Goal: Task Accomplishment & Management: Use online tool/utility

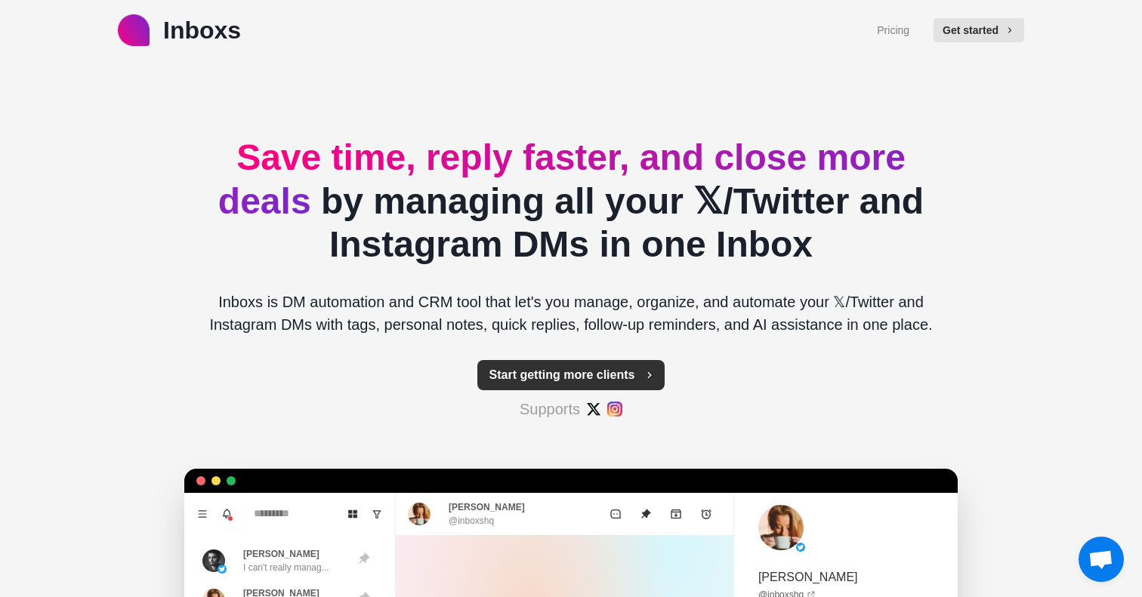
click at [582, 379] on button "Start getting more clients" at bounding box center [571, 375] width 188 height 30
type textarea "*"
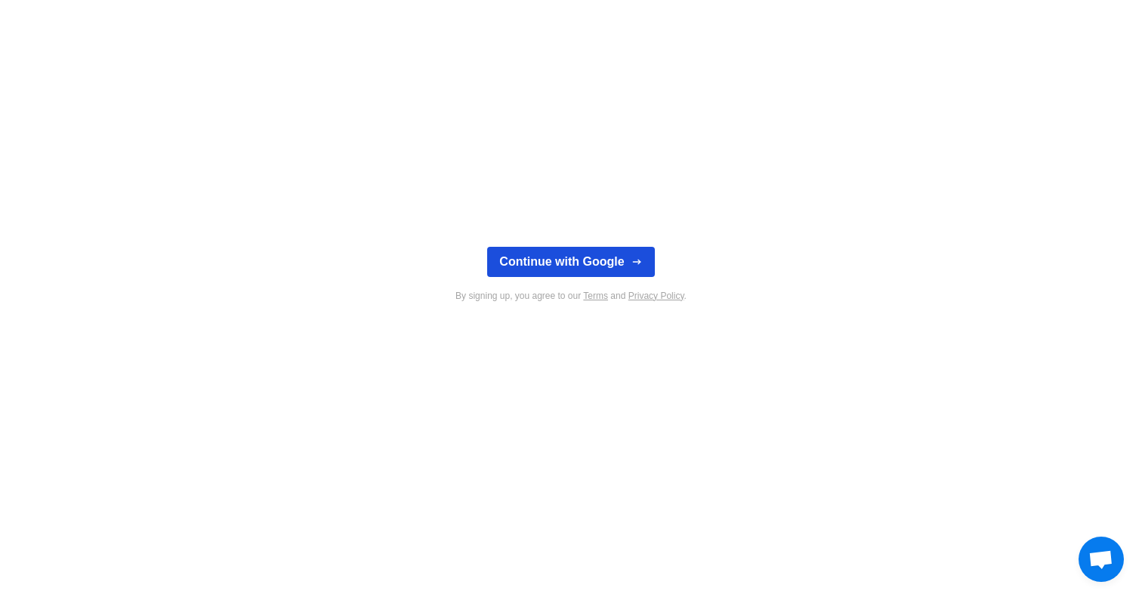
click at [561, 264] on button "Continue with Google" at bounding box center [570, 262] width 167 height 30
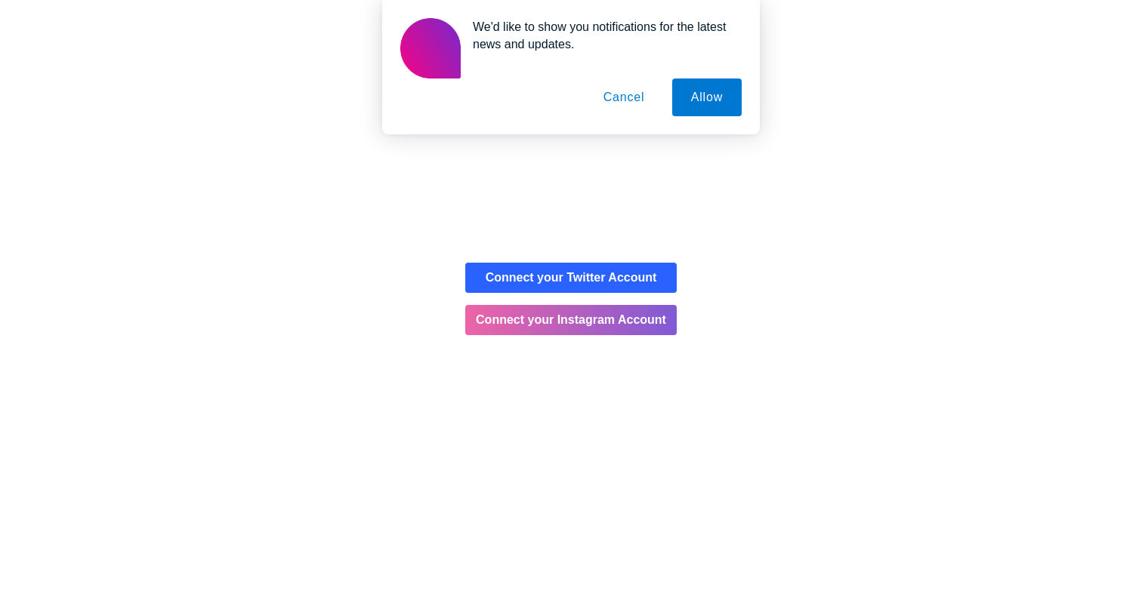
click at [627, 101] on button "Cancel" at bounding box center [623, 98] width 79 height 38
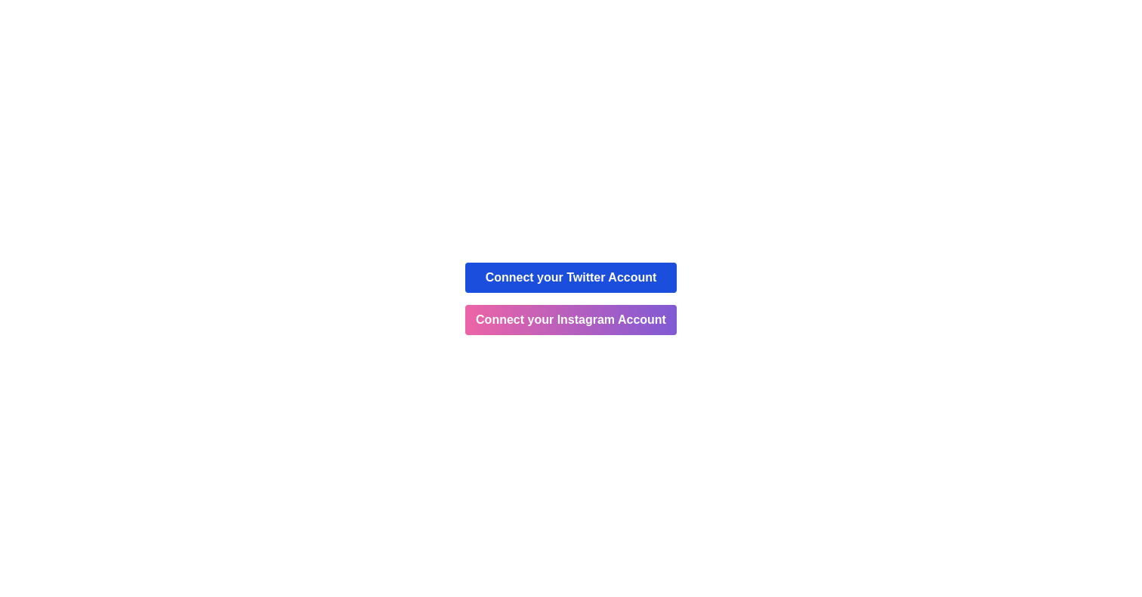
click at [605, 273] on button "Connect your Twitter Account" at bounding box center [570, 278] width 211 height 30
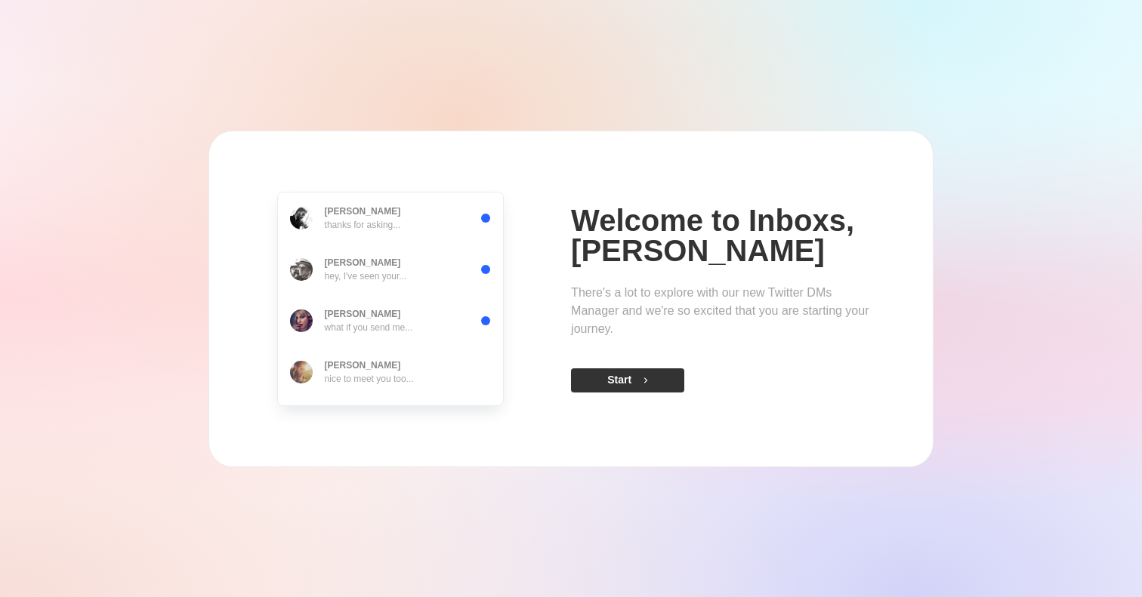
click at [628, 378] on button "Start" at bounding box center [627, 380] width 113 height 24
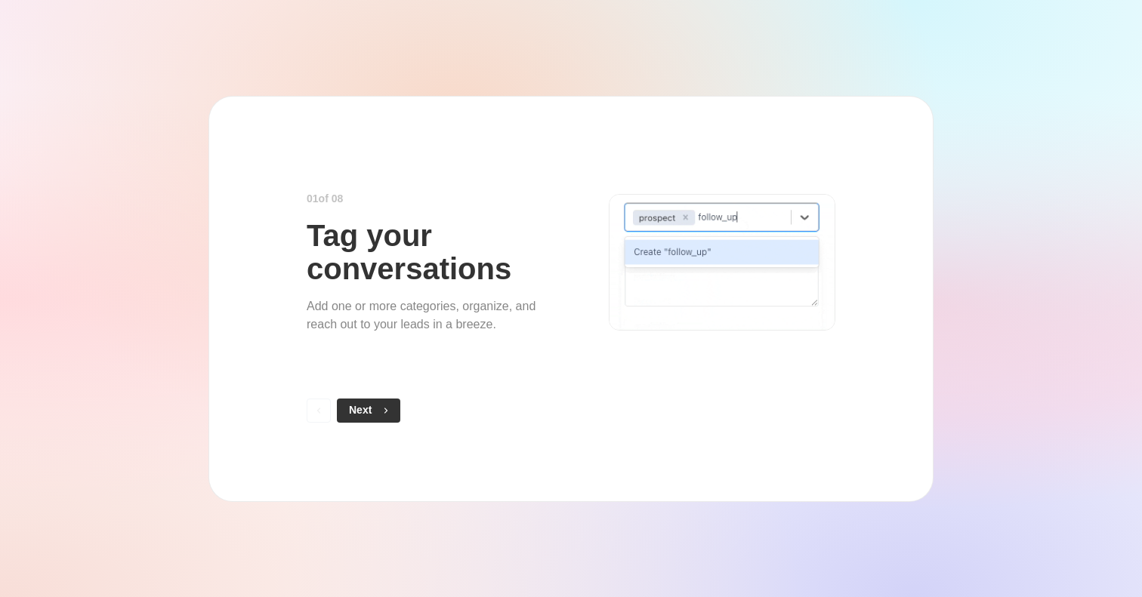
click at [370, 412] on button "Next" at bounding box center [368, 411] width 63 height 24
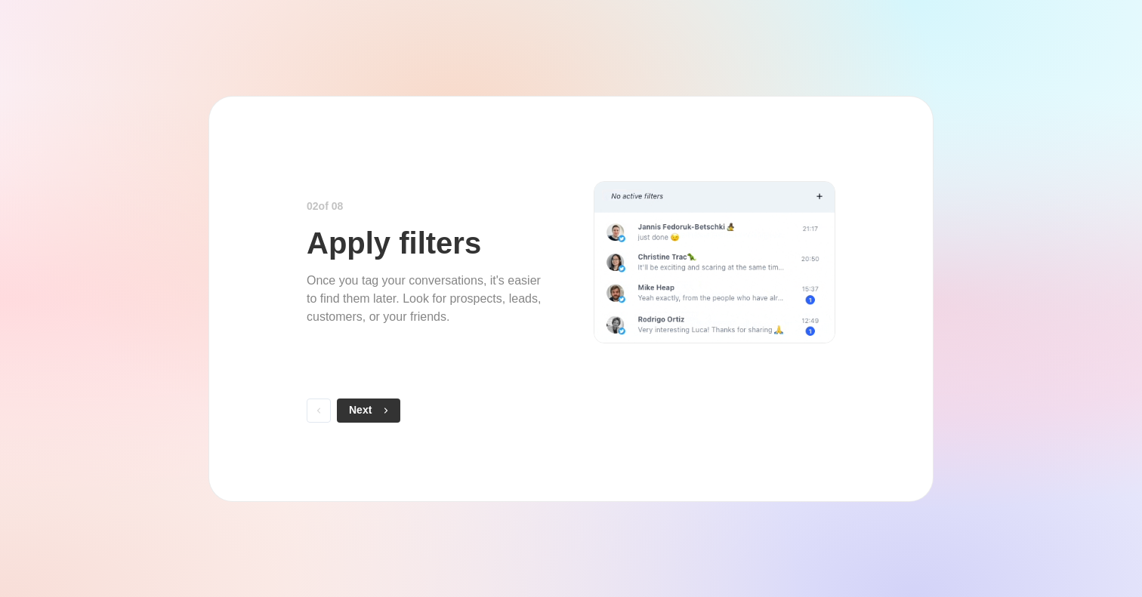
click at [374, 415] on button "Next" at bounding box center [368, 411] width 63 height 24
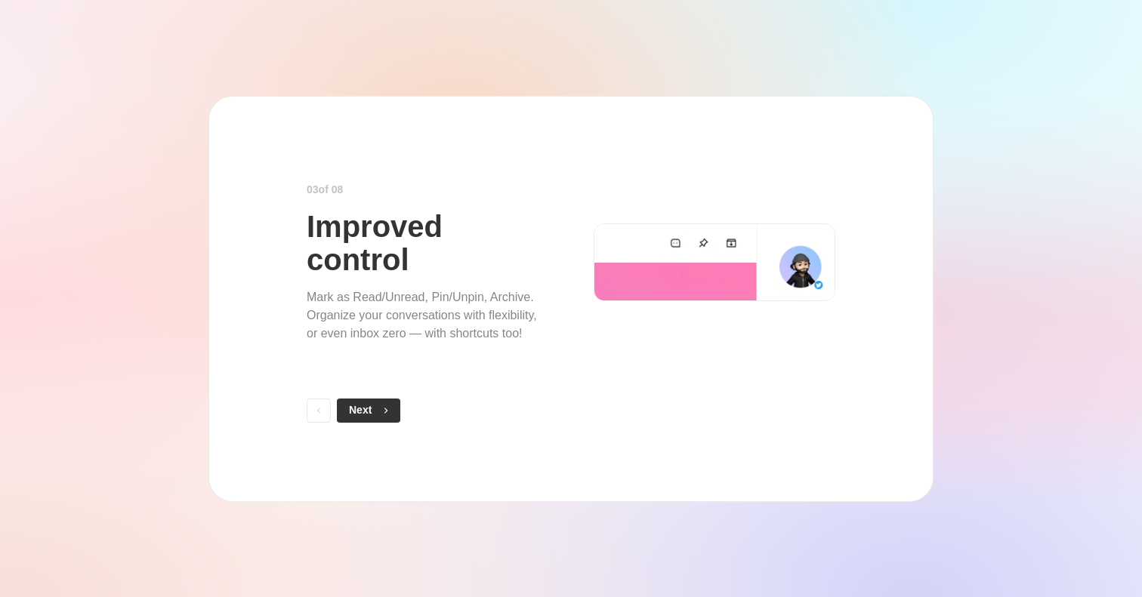
click at [371, 415] on button "Next" at bounding box center [368, 411] width 63 height 24
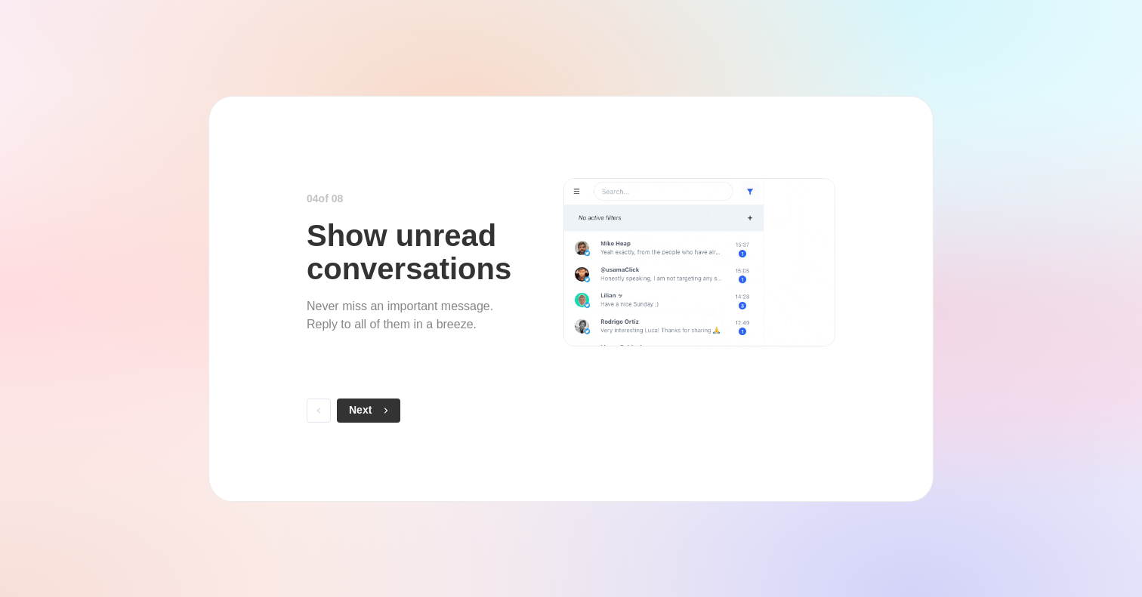
click at [371, 415] on button "Next" at bounding box center [368, 411] width 63 height 24
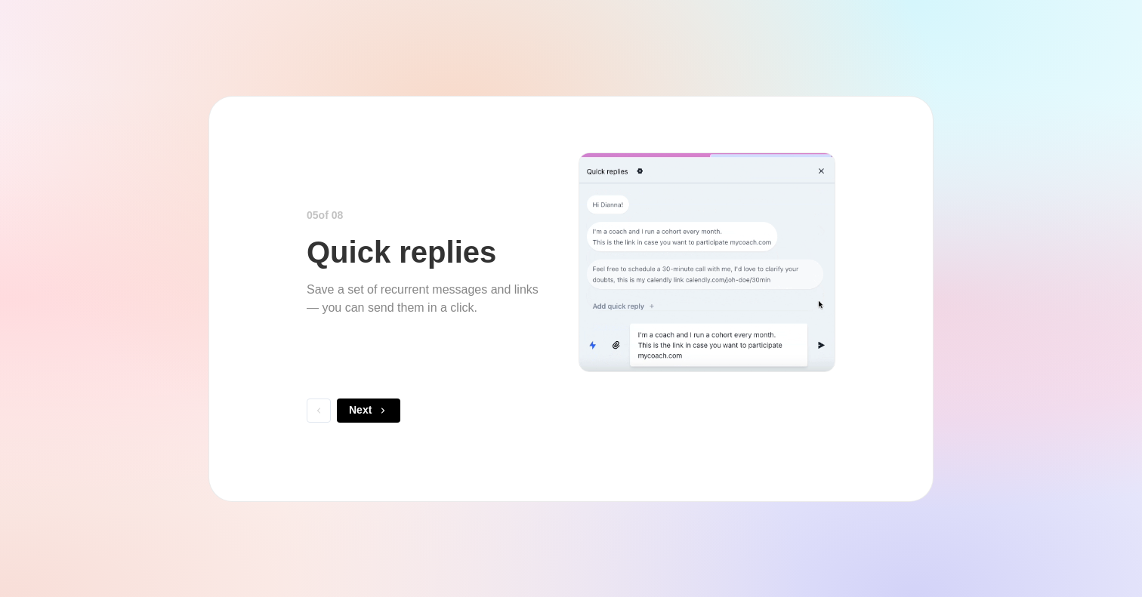
click at [371, 415] on button "Next" at bounding box center [368, 411] width 63 height 24
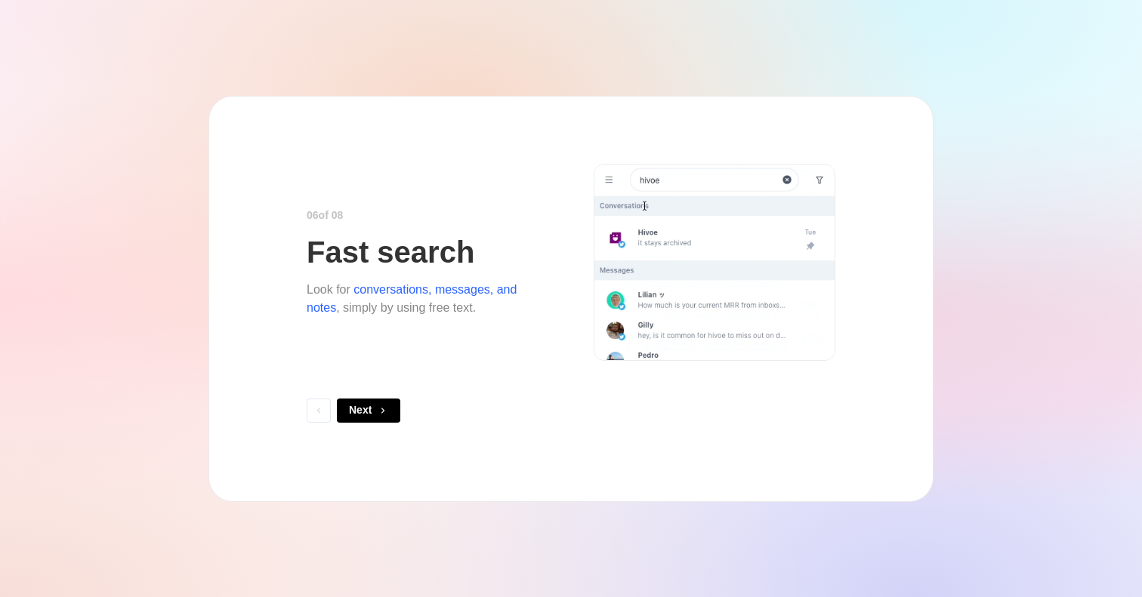
click at [371, 415] on button "Next" at bounding box center [368, 411] width 63 height 24
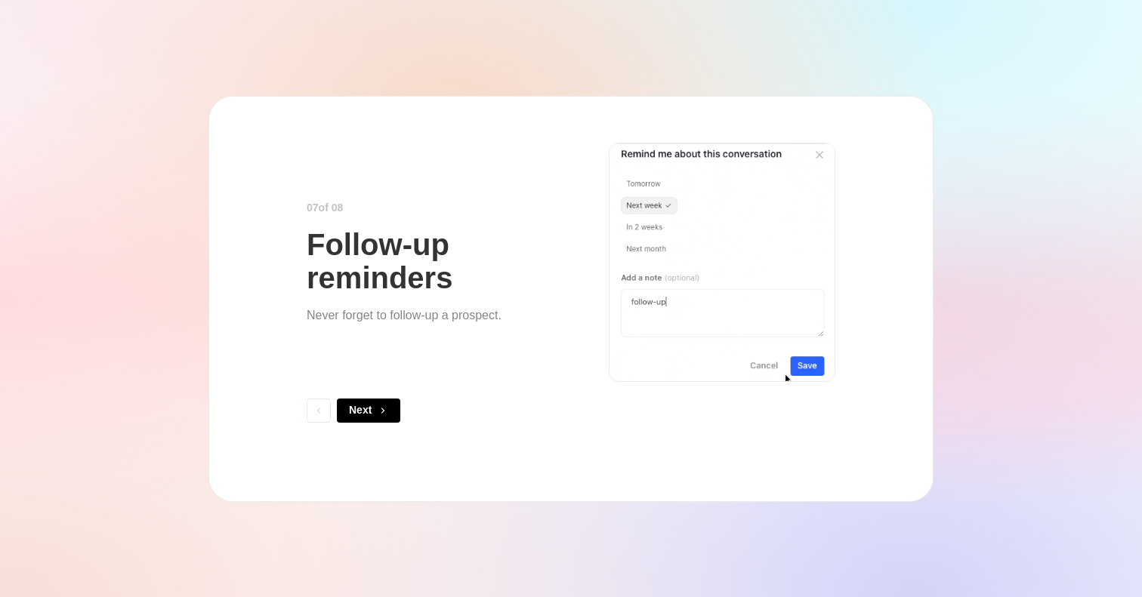
click at [371, 415] on button "Next" at bounding box center [368, 411] width 63 height 24
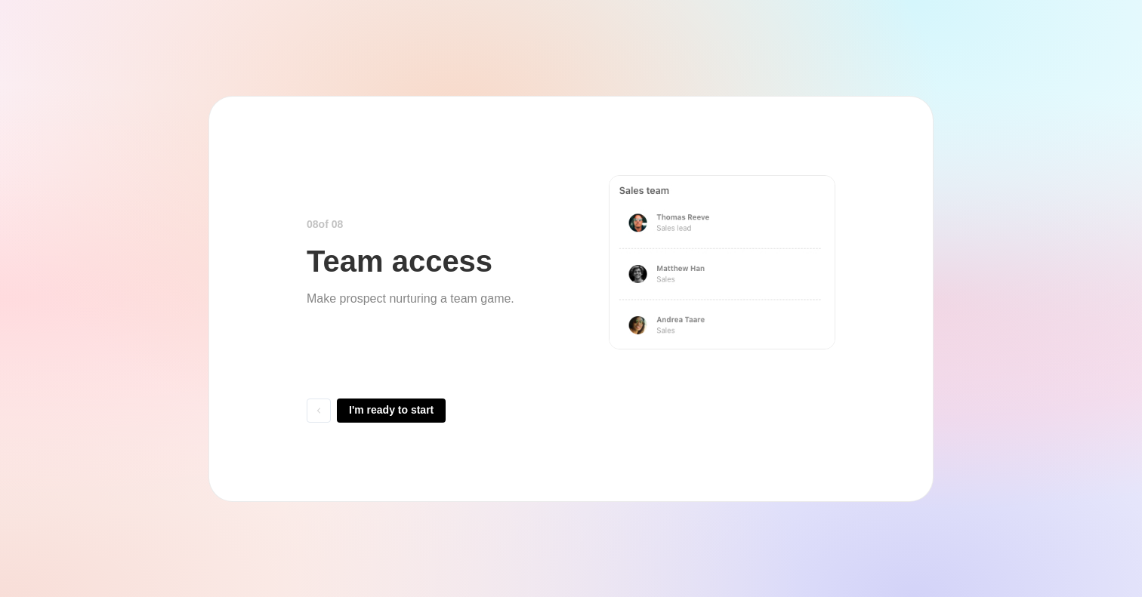
click at [371, 415] on button "I'm ready to start" at bounding box center [391, 411] width 109 height 24
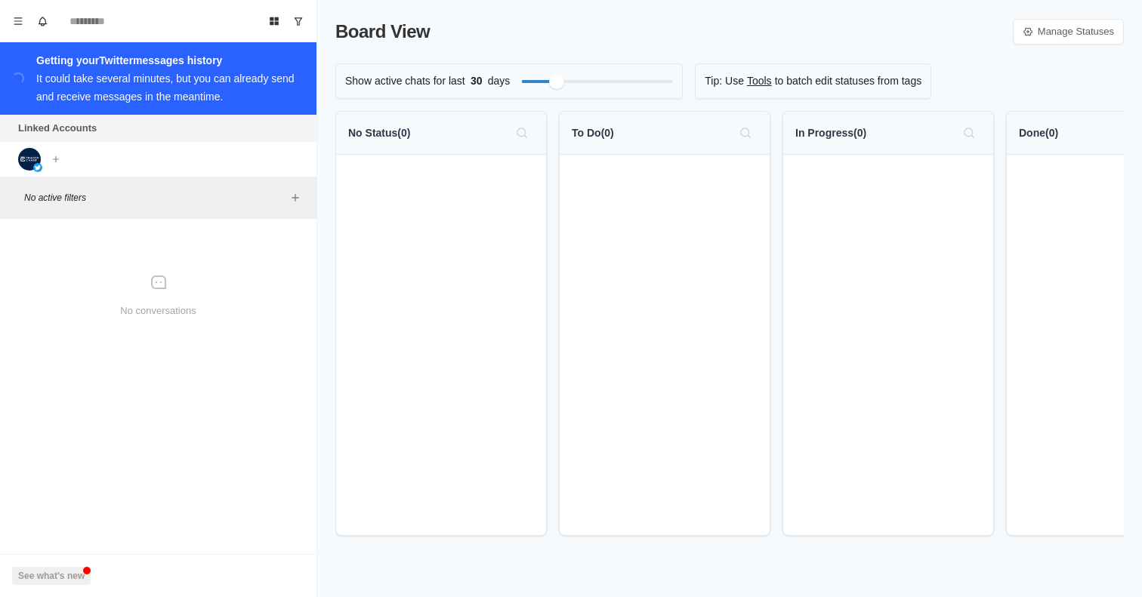
click at [449, 136] on div "No Status ( 0 )" at bounding box center [441, 133] width 186 height 24
click at [198, 55] on div "Getting your Twitter messages history" at bounding box center [167, 60] width 262 height 18
click at [53, 160] on icon "Add account" at bounding box center [56, 159] width 6 height 6
click at [128, 193] on button "Connect X account" at bounding box center [136, 193] width 170 height 26
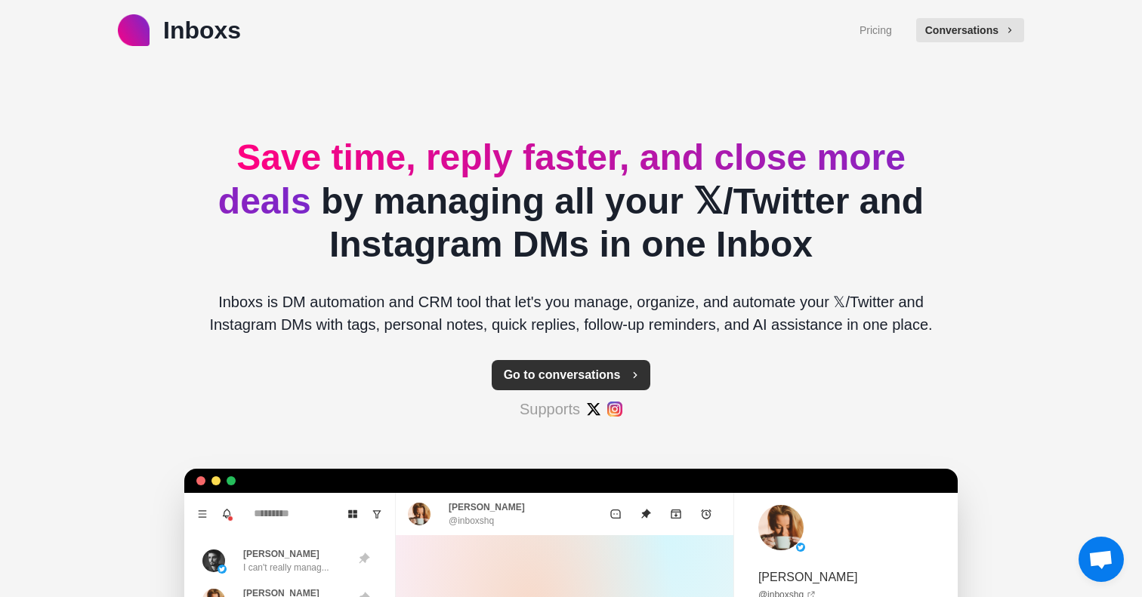
click at [568, 369] on button "Go to conversations" at bounding box center [571, 375] width 159 height 30
type textarea "*"
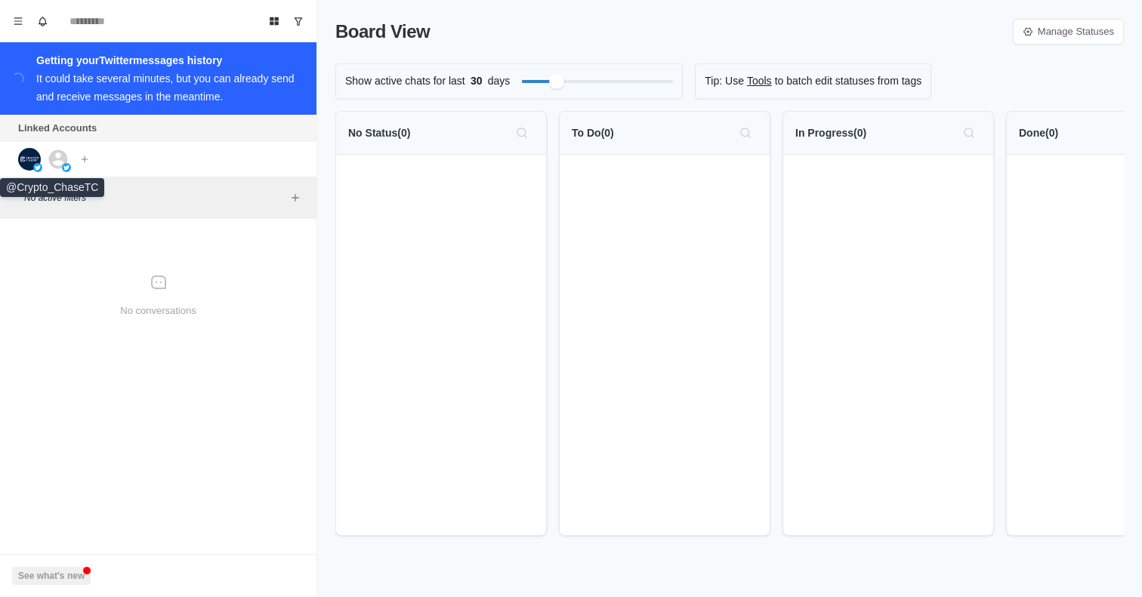
click at [29, 161] on img at bounding box center [29, 159] width 23 height 23
drag, startPoint x: 77, startPoint y: 161, endPoint x: 43, endPoint y: 167, distance: 34.5
click at [42, 168] on div "Connect X account Connect Instagram account" at bounding box center [56, 159] width 112 height 35
click at [59, 163] on icon at bounding box center [58, 159] width 23 height 23
click at [25, 160] on img at bounding box center [29, 159] width 23 height 23
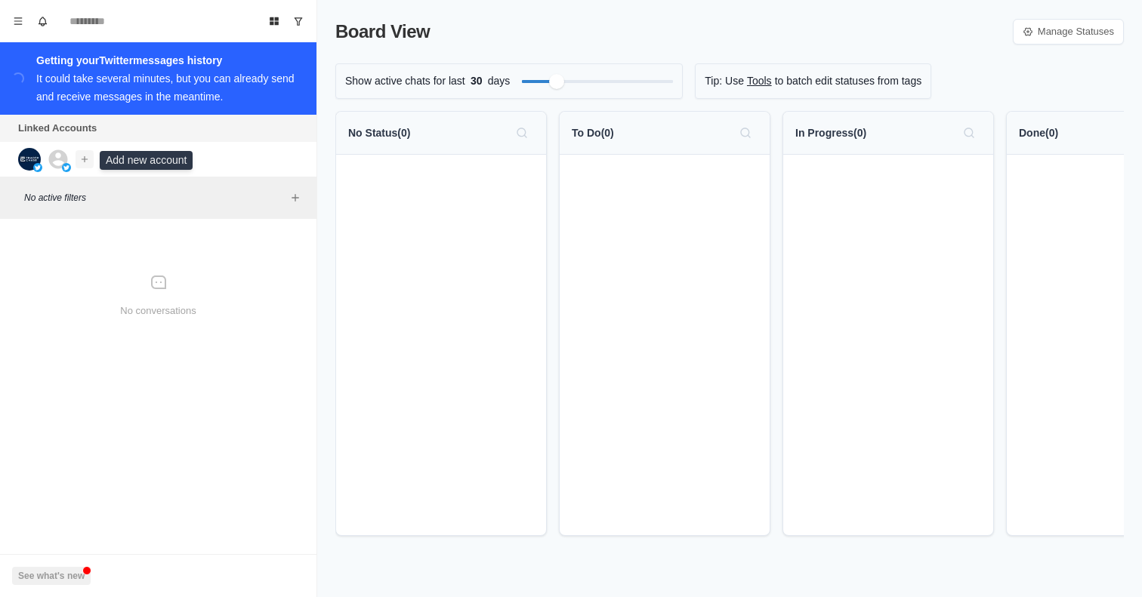
click at [79, 163] on icon "Add account" at bounding box center [84, 159] width 11 height 11
click at [129, 190] on button "Connect X account" at bounding box center [164, 193] width 170 height 26
click at [53, 162] on img at bounding box center [58, 159] width 23 height 23
